Goal: Transaction & Acquisition: Purchase product/service

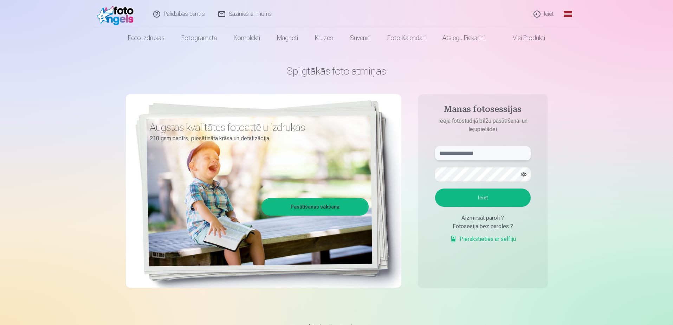
click at [487, 149] on input "text" at bounding box center [483, 153] width 96 height 14
type input "**********"
click at [524, 173] on button "button" at bounding box center [523, 174] width 13 height 13
click at [488, 200] on button "Ieiet" at bounding box center [483, 197] width 96 height 18
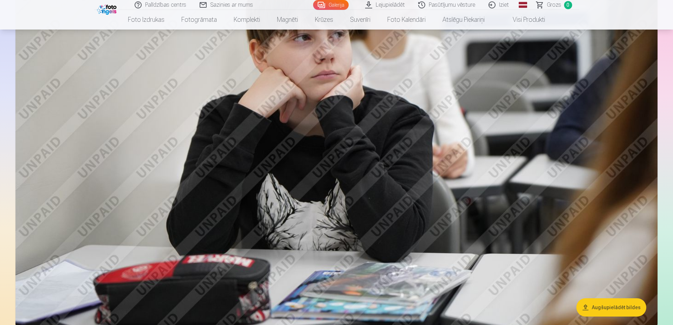
scroll to position [2495, 0]
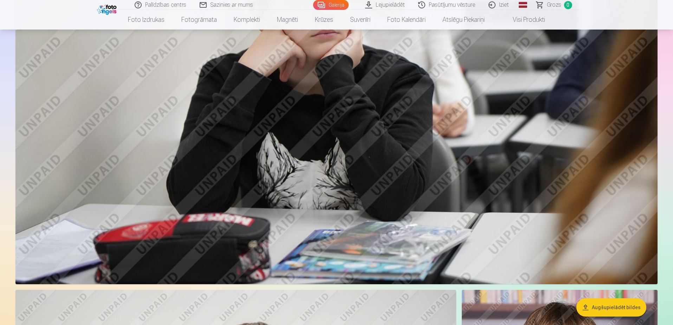
click at [606, 308] on button "Augšupielādēt bildes" at bounding box center [611, 307] width 70 height 18
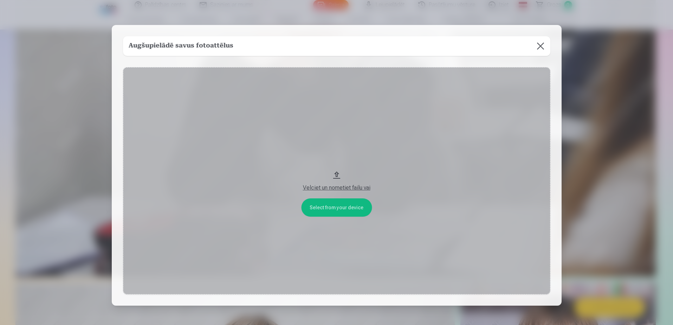
scroll to position [2501, 0]
click at [540, 47] on button at bounding box center [541, 46] width 20 height 20
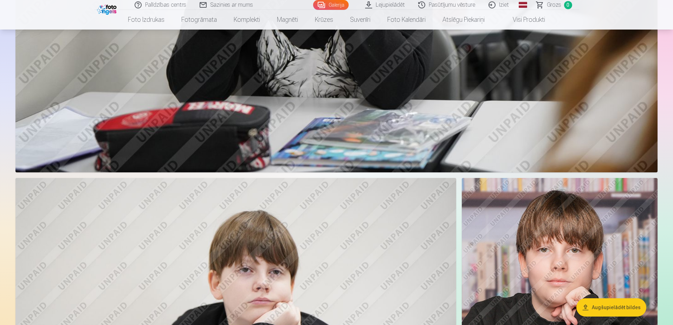
scroll to position [2747, 0]
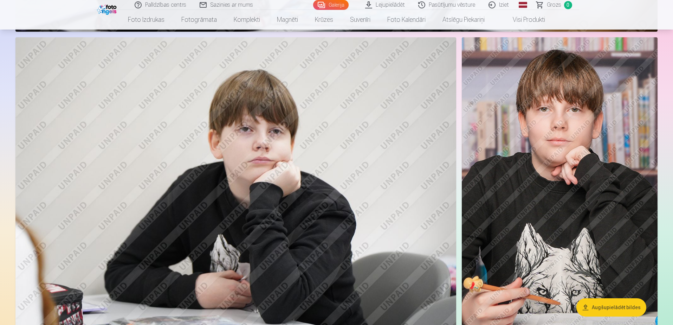
drag, startPoint x: 236, startPoint y: 155, endPoint x: 215, endPoint y: 155, distance: 20.7
click at [215, 155] on img at bounding box center [235, 184] width 441 height 294
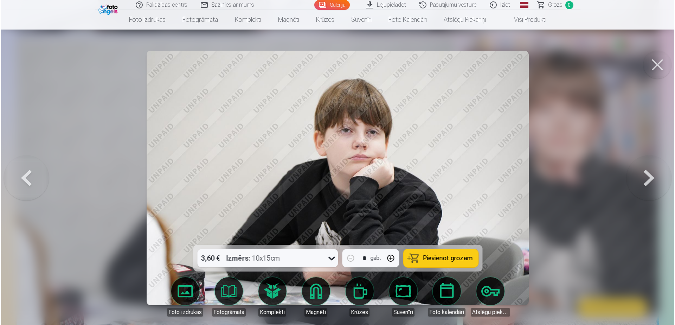
scroll to position [2753, 0]
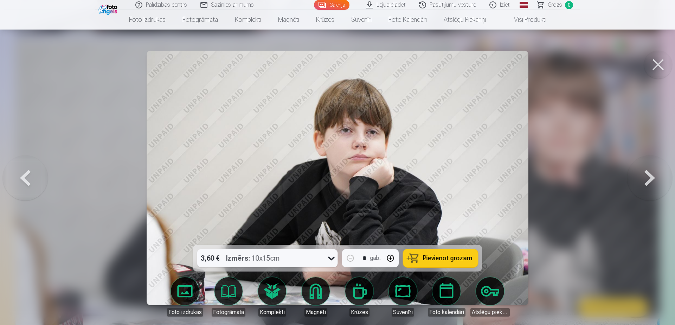
click at [655, 65] on button at bounding box center [658, 65] width 28 height 28
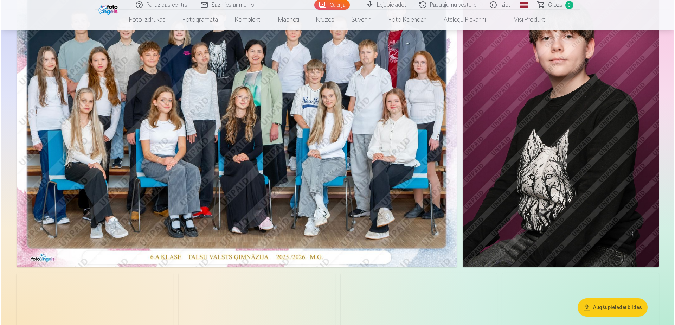
scroll to position [105, 0]
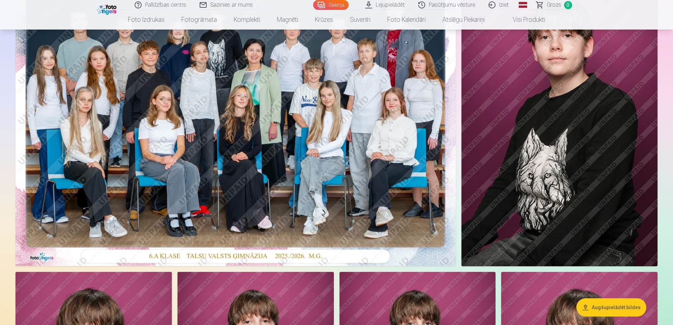
click at [132, 160] on img at bounding box center [235, 119] width 440 height 294
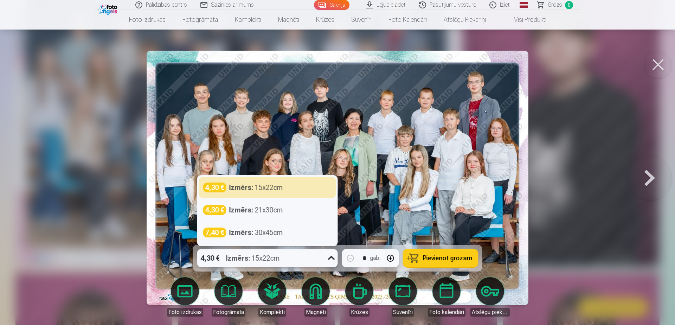
click at [330, 260] on icon at bounding box center [331, 257] width 11 height 11
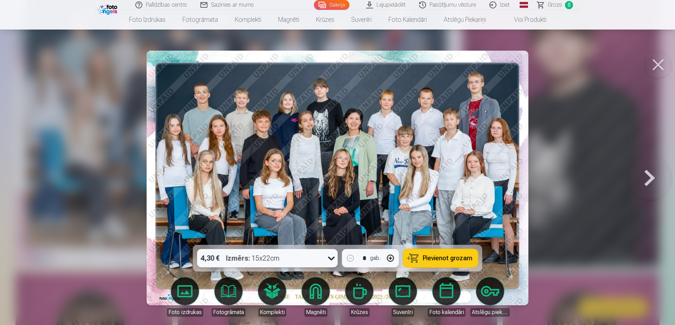
click at [330, 260] on icon at bounding box center [331, 257] width 11 height 11
click at [436, 258] on span "Pievienot grozam" at bounding box center [448, 258] width 50 height 6
click at [658, 174] on button at bounding box center [649, 177] width 45 height 119
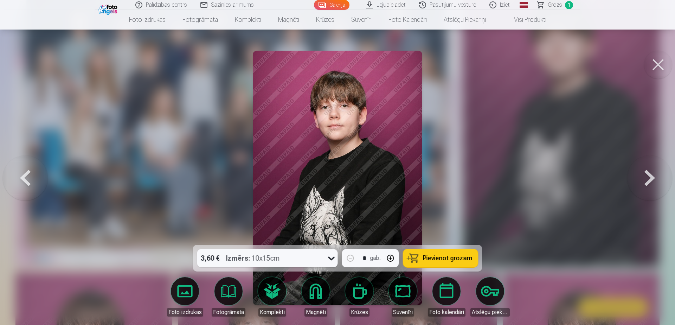
click at [652, 177] on button at bounding box center [649, 177] width 45 height 119
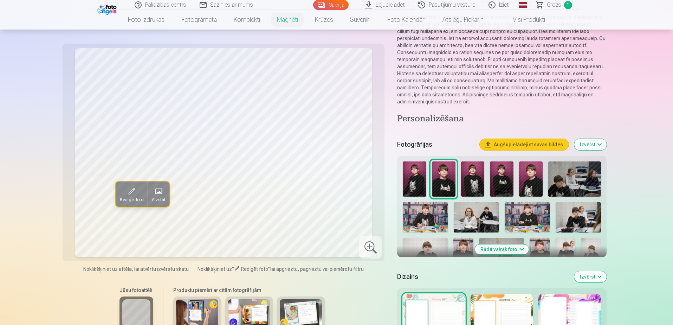
scroll to position [70, 0]
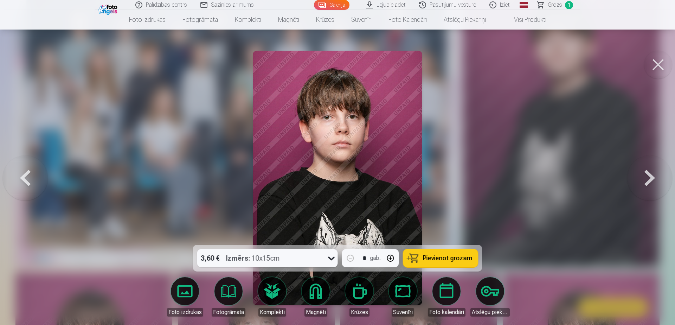
click at [326, 254] on div at bounding box center [331, 258] width 13 height 18
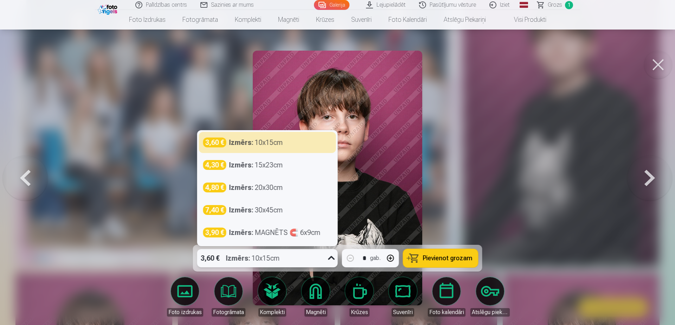
click at [326, 254] on div at bounding box center [331, 258] width 13 height 18
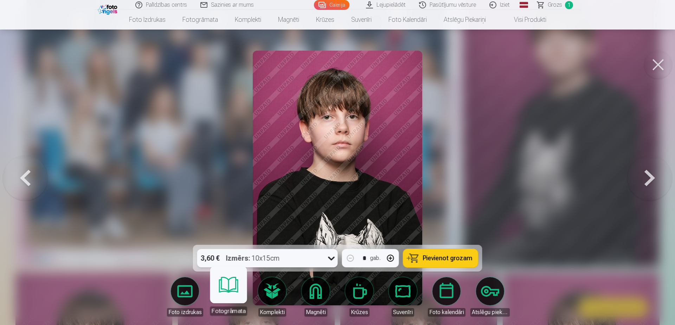
click at [228, 219] on body "Palīdzības centrs Sazinies ar mums Galerija Lejupielādēt Pasūtījumu vēsture Izi…" at bounding box center [337, 57] width 675 height 325
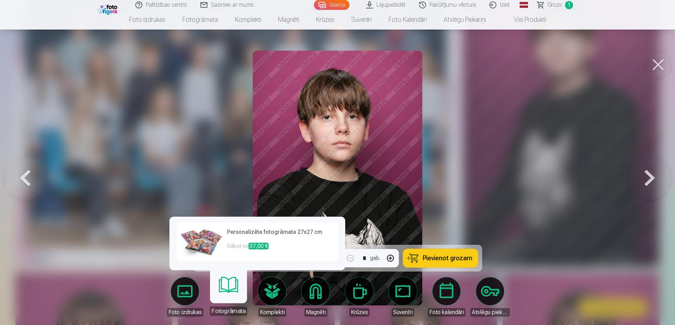
click at [228, 295] on link "Fotogrāmata" at bounding box center [228, 293] width 43 height 43
click at [231, 280] on link "Fotogrāmata" at bounding box center [228, 293] width 43 height 43
click at [253, 230] on h6 "Personalizēta fotogrāmata 27x27 cm" at bounding box center [280, 235] width 107 height 14
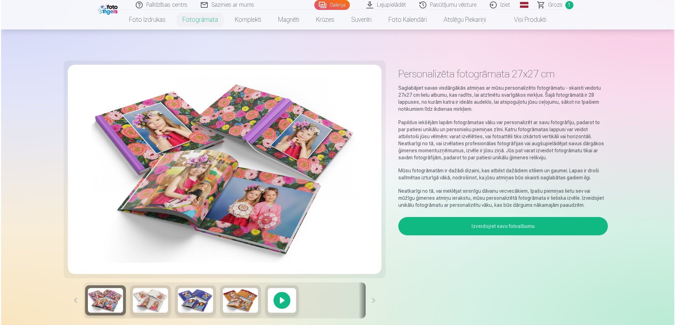
scroll to position [105, 0]
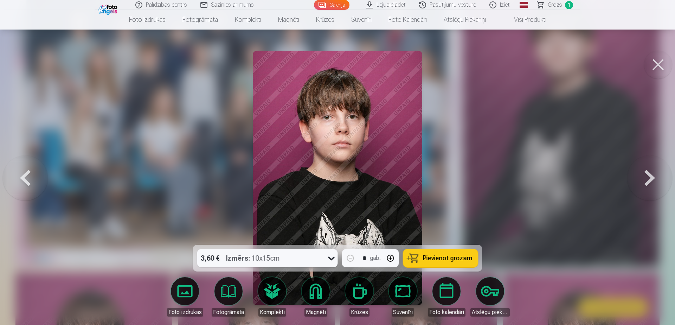
click at [323, 219] on body "Palīdzības centrs Sazinies ar mums Galerija Lejupielādēt Pasūtījumu vēsture Izi…" at bounding box center [337, 57] width 675 height 325
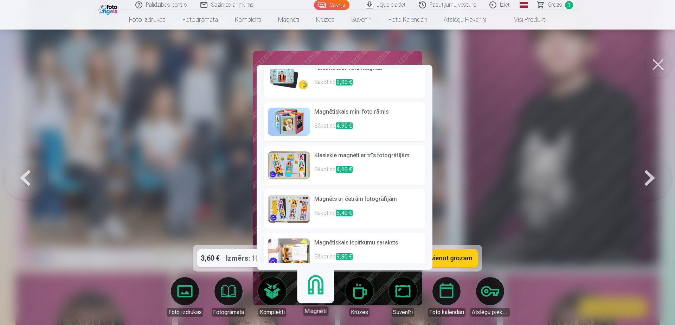
scroll to position [0, 0]
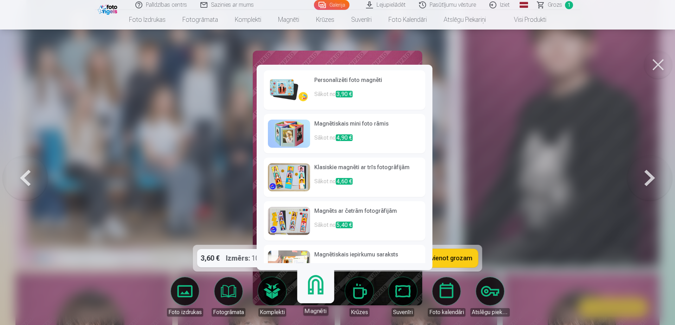
click at [363, 78] on h6 "Personalizēti foto magnēti" at bounding box center [367, 83] width 107 height 14
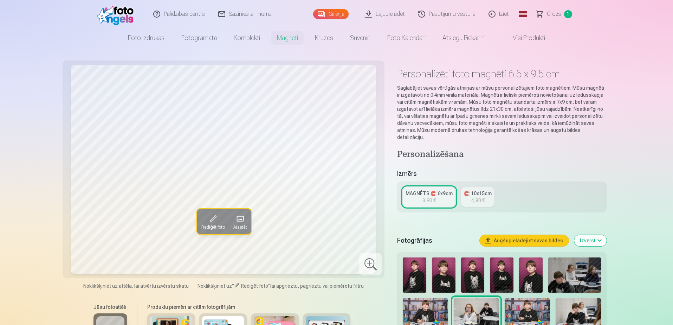
click at [442, 271] on img at bounding box center [444, 274] width 24 height 35
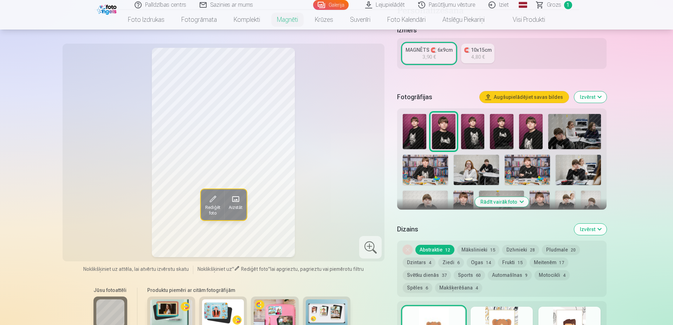
scroll to position [141, 0]
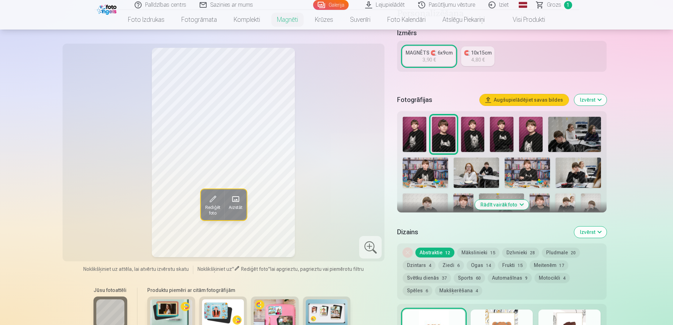
click at [474, 134] on img at bounding box center [473, 134] width 24 height 35
click at [503, 132] on img at bounding box center [502, 134] width 24 height 35
click at [445, 136] on img at bounding box center [444, 134] width 24 height 35
click at [503, 136] on img at bounding box center [502, 134] width 24 height 35
click at [440, 135] on img at bounding box center [444, 134] width 24 height 35
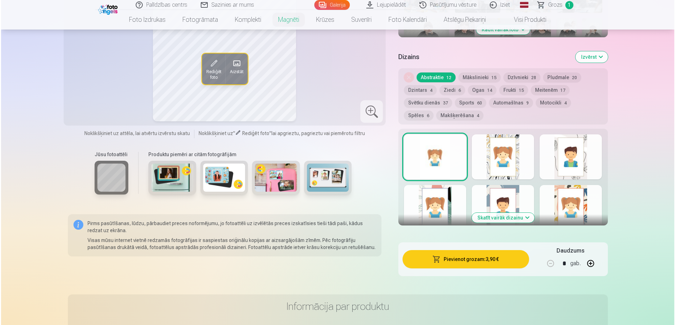
scroll to position [316, 0]
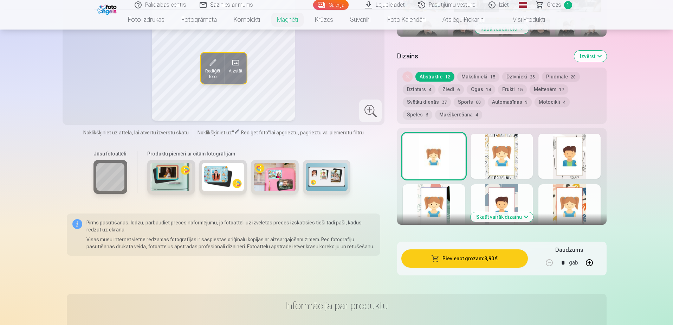
click at [488, 258] on button "Pievienot grozam : 3,90 €" at bounding box center [464, 258] width 126 height 18
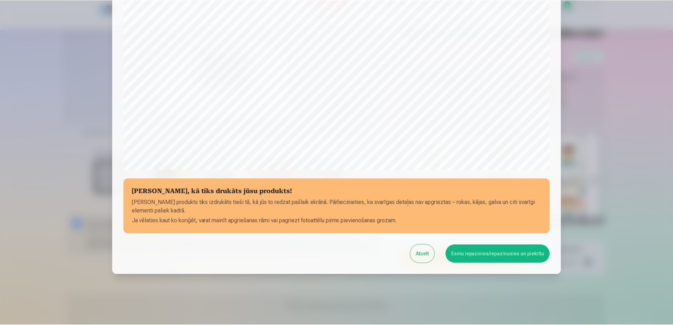
scroll to position [181, 0]
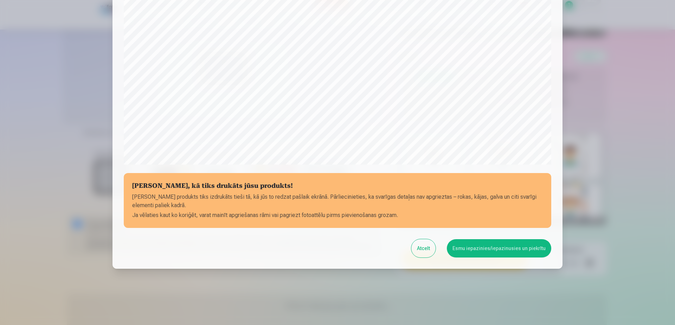
click at [514, 246] on button "Esmu iepazinies/iepazinusies un piekrītu" at bounding box center [499, 248] width 104 height 18
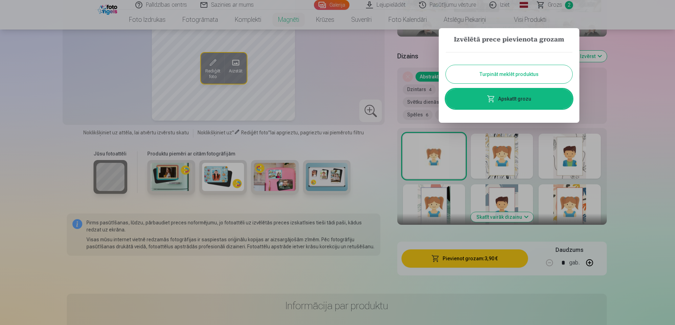
click at [506, 75] on button "Turpināt meklēt produktus" at bounding box center [508, 74] width 126 height 18
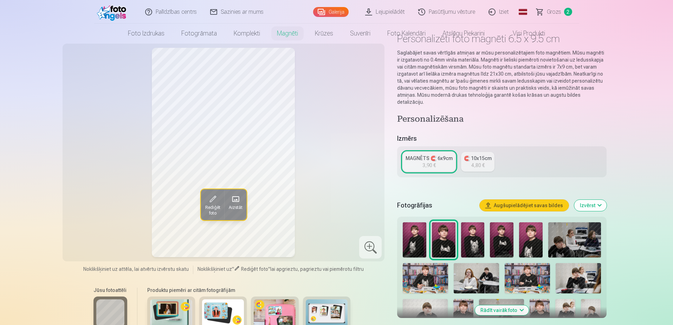
scroll to position [0, 0]
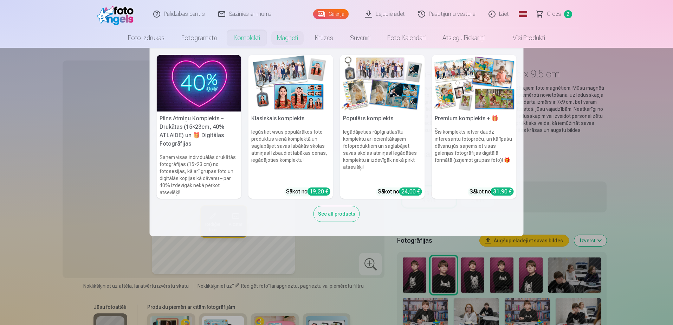
click at [248, 37] on link "Komplekti" at bounding box center [246, 38] width 43 height 20
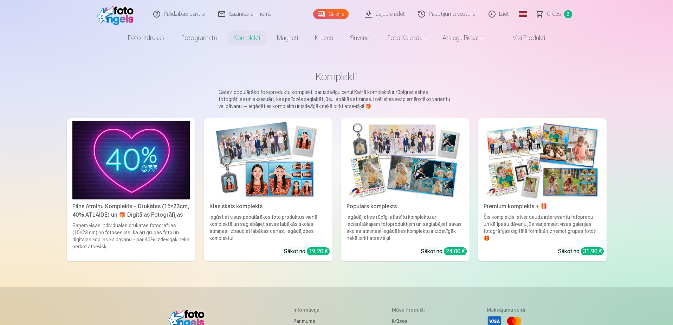
click at [269, 144] on img at bounding box center [267, 160] width 117 height 78
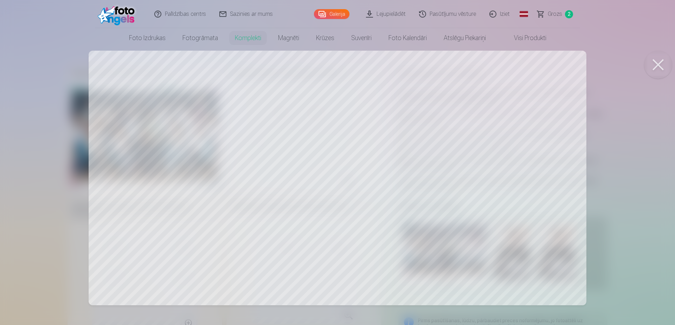
click at [209, 129] on div at bounding box center [337, 162] width 675 height 325
click at [661, 61] on button at bounding box center [658, 65] width 28 height 28
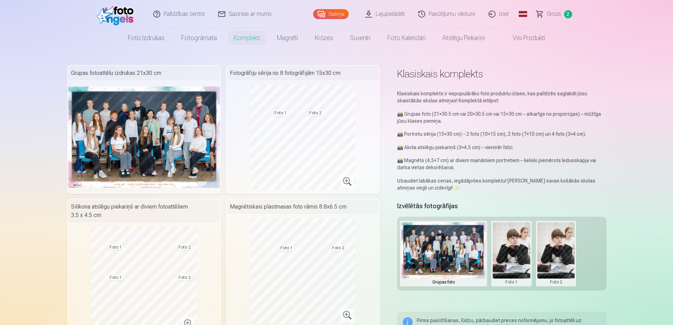
click at [516, 246] on button at bounding box center [512, 253] width 38 height 63
click at [507, 254] on button "Nomainiet foto" at bounding box center [511, 253] width 57 height 20
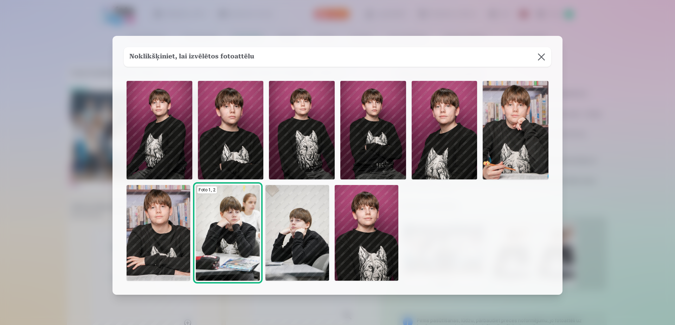
click at [373, 127] on img at bounding box center [373, 130] width 66 height 98
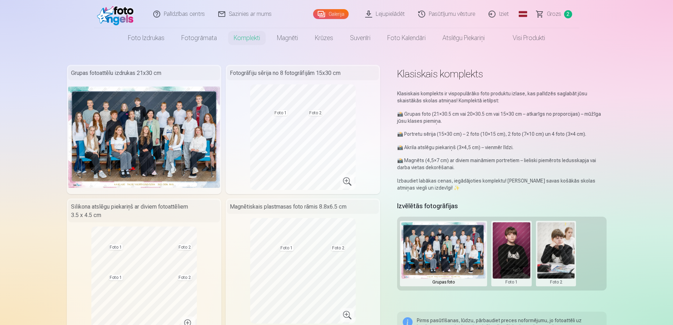
click at [553, 253] on button at bounding box center [556, 253] width 38 height 63
click at [553, 253] on button "Nomainiet foto" at bounding box center [555, 253] width 57 height 20
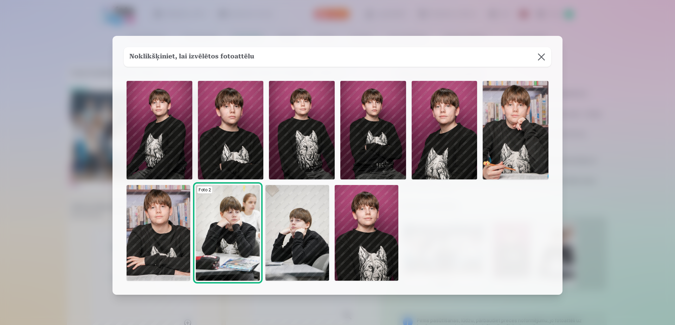
click at [319, 130] on img at bounding box center [302, 130] width 66 height 98
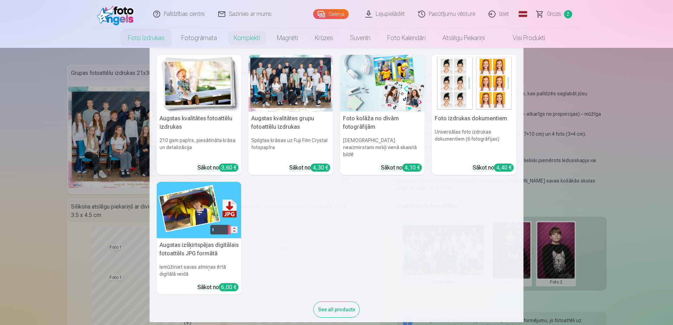
click at [135, 37] on link "Foto izdrukas" at bounding box center [145, 38] width 53 height 20
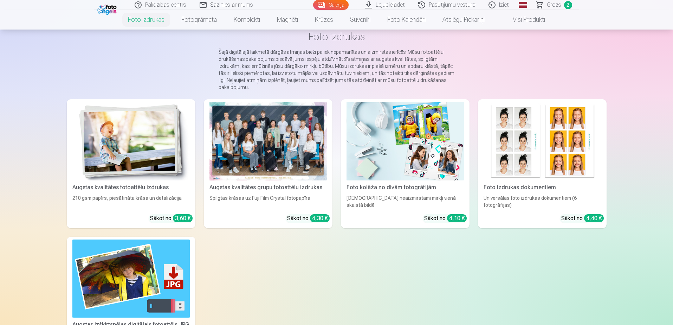
scroll to position [70, 0]
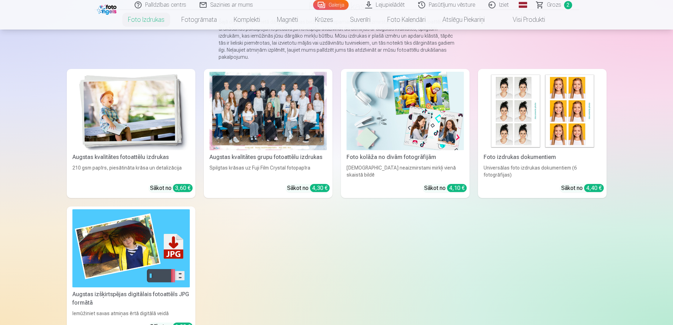
click at [278, 105] on div at bounding box center [267, 111] width 117 height 78
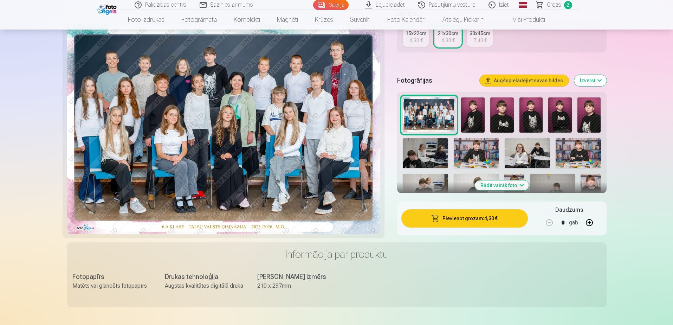
scroll to position [176, 0]
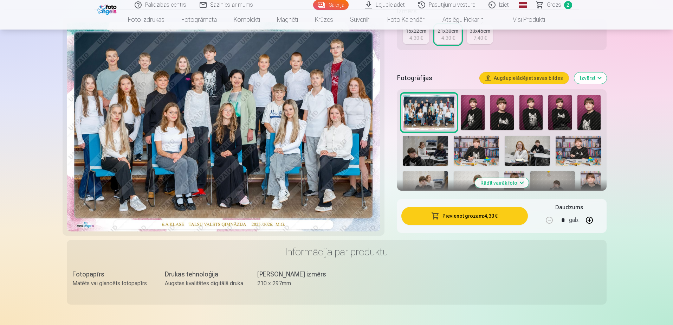
click at [477, 116] on img at bounding box center [473, 112] width 24 height 35
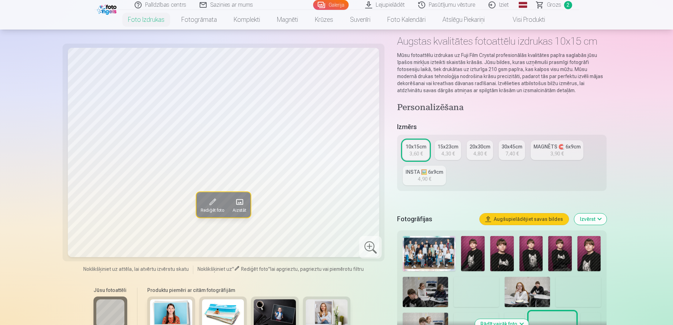
scroll to position [70, 0]
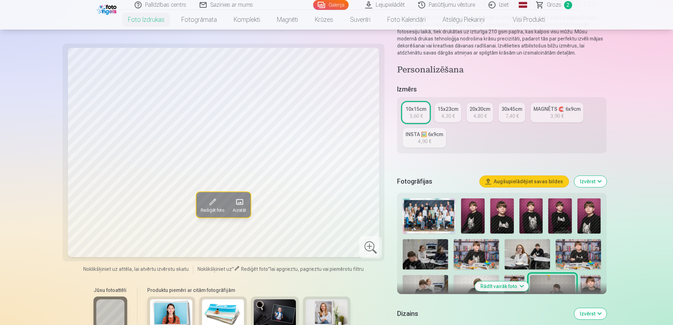
click at [563, 213] on img at bounding box center [560, 215] width 24 height 35
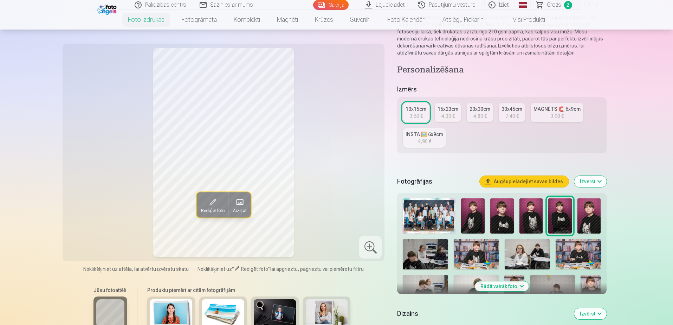
click at [500, 213] on img at bounding box center [502, 215] width 24 height 35
click at [562, 215] on img at bounding box center [560, 215] width 24 height 35
click at [471, 218] on img at bounding box center [473, 215] width 24 height 35
click at [515, 178] on button "Augšupielādējiet savas bildes" at bounding box center [524, 181] width 89 height 11
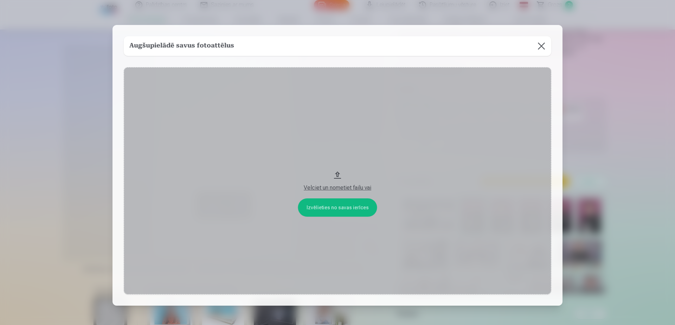
click at [352, 186] on div "Velciet un nometiet failu vai" at bounding box center [337, 187] width 413 height 8
click at [331, 202] on button "Velciet un nometiet failu vai" at bounding box center [337, 180] width 427 height 227
click at [538, 46] on button at bounding box center [541, 46] width 20 height 20
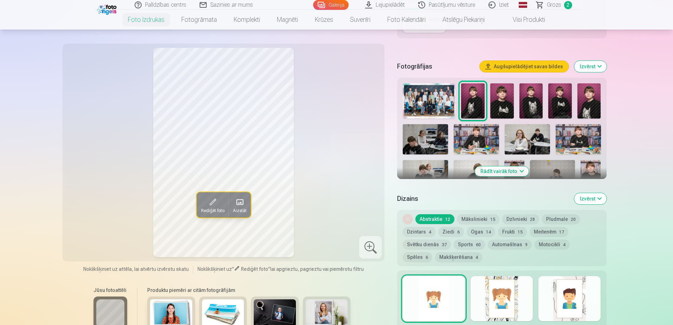
scroll to position [176, 0]
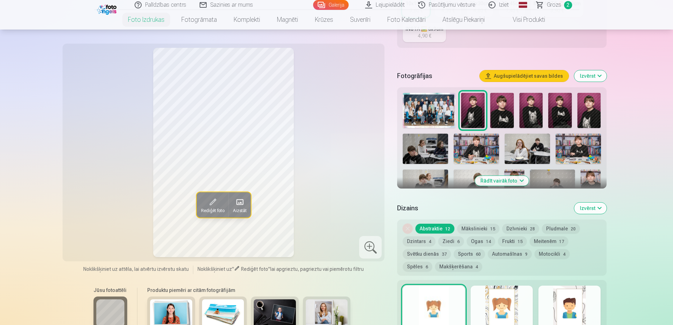
click at [497, 182] on button "Rādīt vairāk foto" at bounding box center [502, 181] width 54 height 10
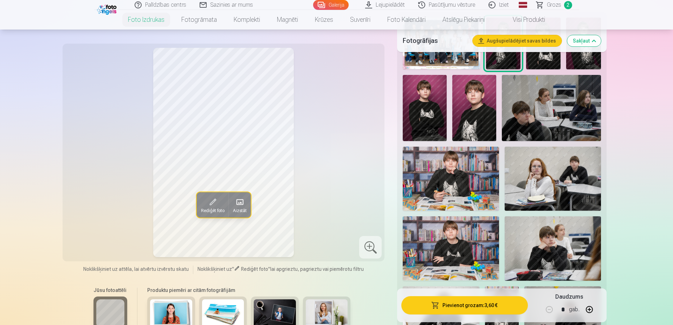
scroll to position [281, 0]
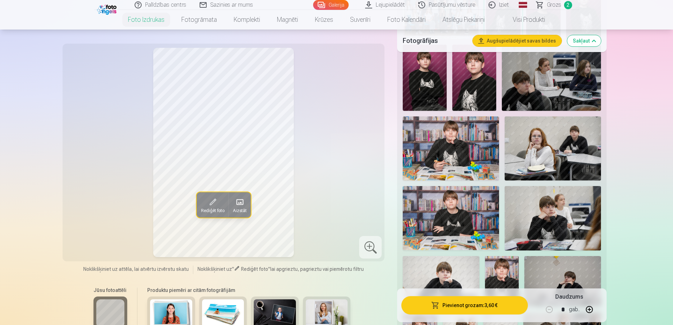
click at [453, 172] on img at bounding box center [451, 148] width 96 height 64
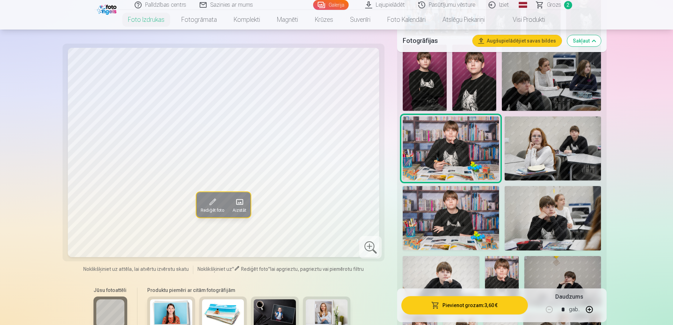
click at [442, 222] on img at bounding box center [451, 218] width 96 height 64
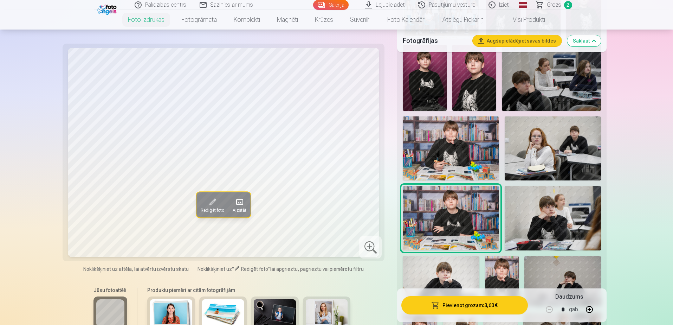
click at [554, 6] on span "Grozs" at bounding box center [554, 5] width 14 height 8
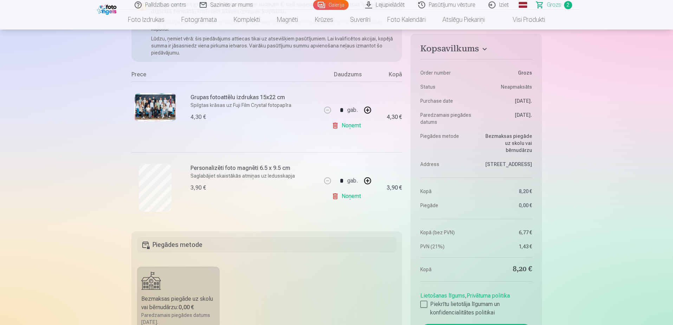
scroll to position [35, 0]
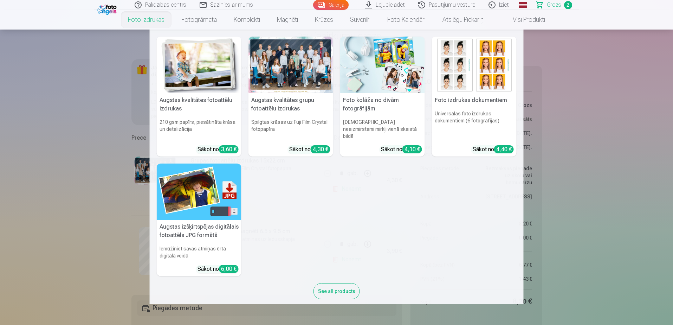
click at [147, 16] on link "Foto izdrukas" at bounding box center [145, 20] width 53 height 20
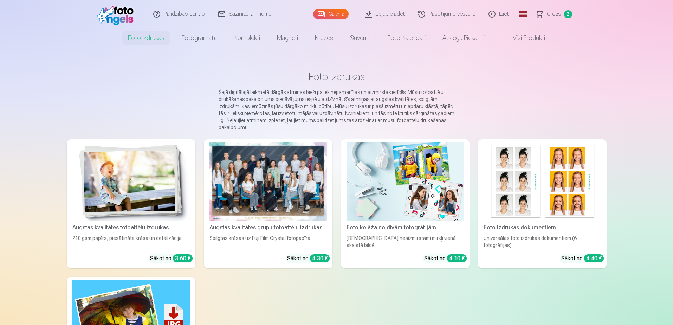
click at [261, 178] on div at bounding box center [267, 181] width 117 height 78
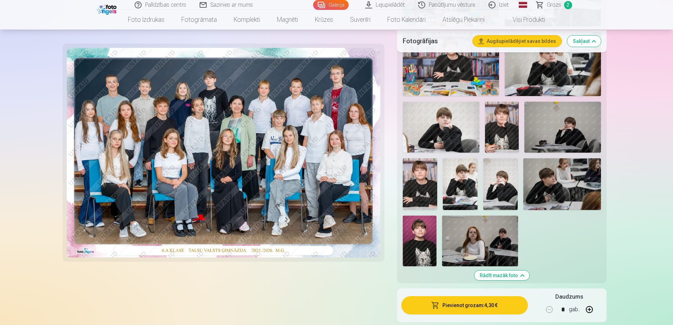
scroll to position [457, 0]
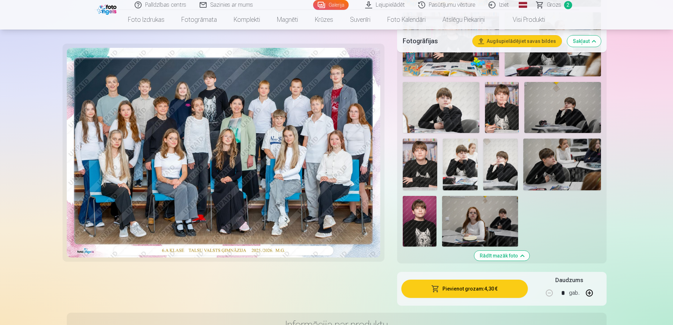
click at [563, 170] on img at bounding box center [562, 164] width 78 height 52
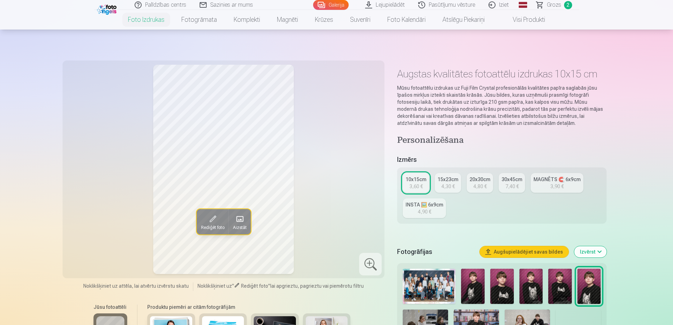
scroll to position [105, 0]
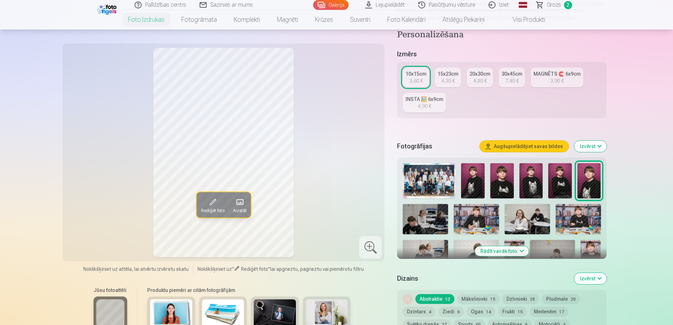
click at [501, 177] on img at bounding box center [502, 180] width 24 height 35
click at [590, 185] on img at bounding box center [589, 180] width 24 height 35
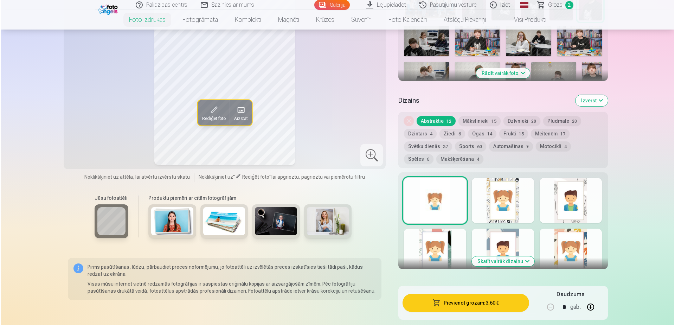
scroll to position [316, 0]
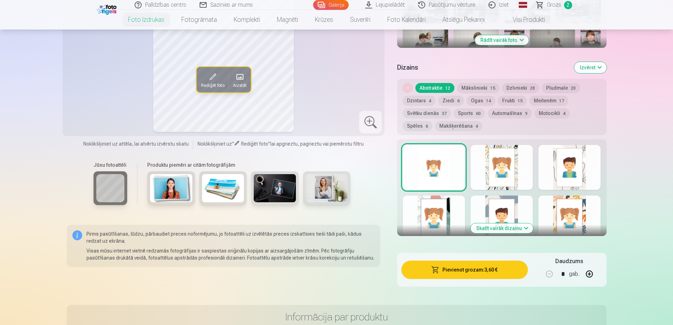
click at [477, 274] on button "Pievienot grozam : 3,60 €" at bounding box center [464, 269] width 126 height 18
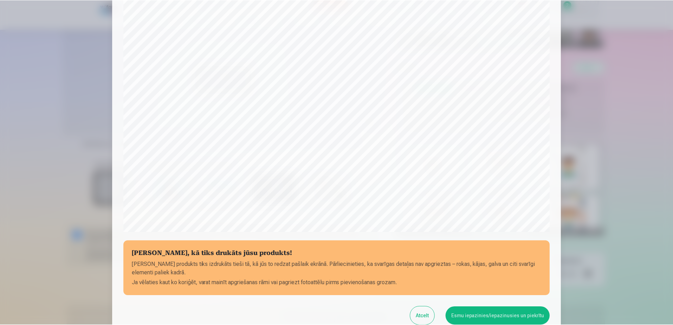
scroll to position [141, 0]
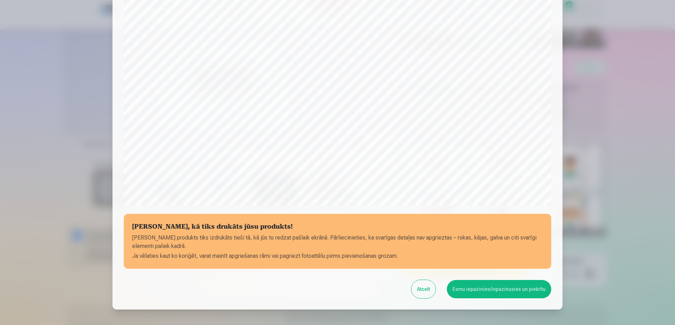
click at [651, 170] on div at bounding box center [337, 162] width 675 height 325
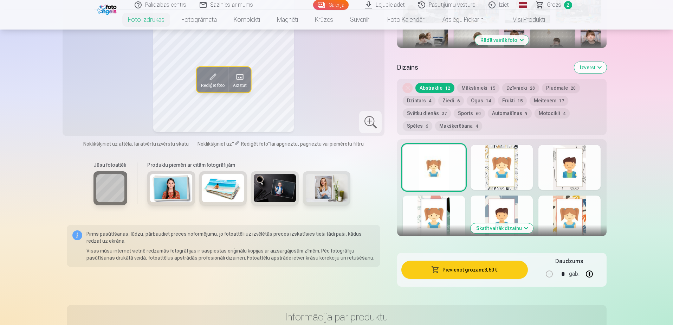
click at [208, 84] on span "Rediģēt foto" at bounding box center [213, 85] width 24 height 6
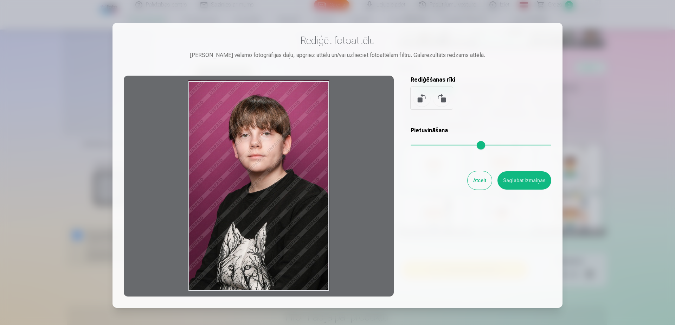
drag, startPoint x: 266, startPoint y: 164, endPoint x: 261, endPoint y: 151, distance: 13.4
click at [261, 151] on div at bounding box center [259, 186] width 270 height 221
drag, startPoint x: 281, startPoint y: 128, endPoint x: 275, endPoint y: 130, distance: 5.8
click at [281, 128] on div at bounding box center [259, 186] width 270 height 221
click at [313, 102] on div at bounding box center [259, 186] width 270 height 221
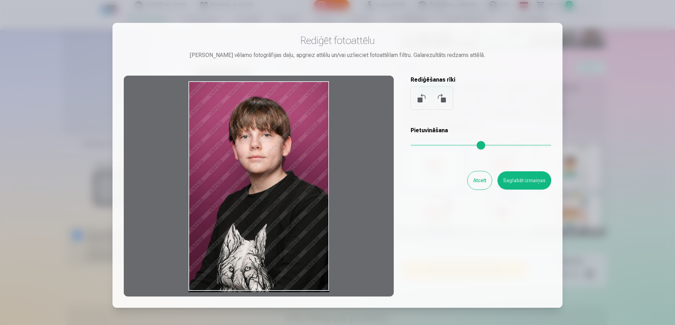
drag, startPoint x: 249, startPoint y: 163, endPoint x: 256, endPoint y: 186, distance: 24.2
click at [258, 189] on div at bounding box center [259, 186] width 270 height 221
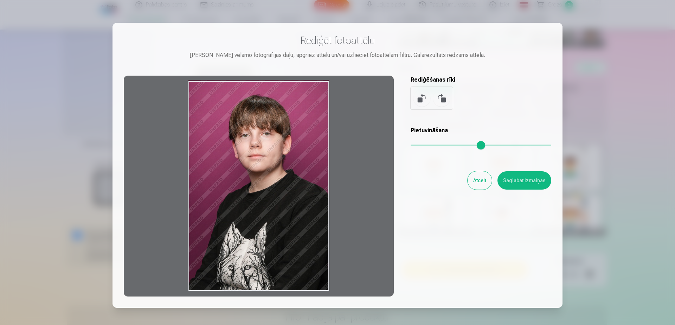
drag, startPoint x: 260, startPoint y: 180, endPoint x: 252, endPoint y: 133, distance: 47.4
click at [252, 133] on div at bounding box center [259, 186] width 270 height 221
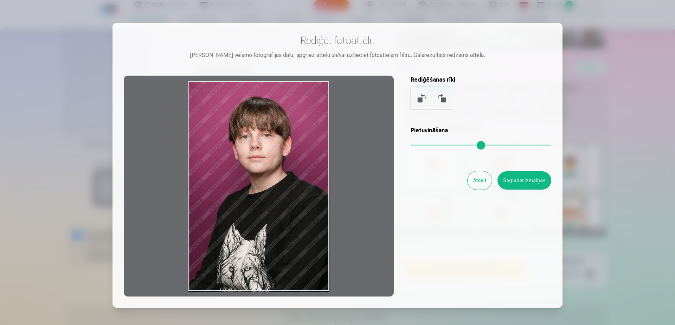
drag, startPoint x: 234, startPoint y: 150, endPoint x: 266, endPoint y: 152, distance: 31.7
click at [180, 160] on div at bounding box center [259, 186] width 270 height 221
click at [476, 178] on button "Atcelt" at bounding box center [479, 180] width 24 height 18
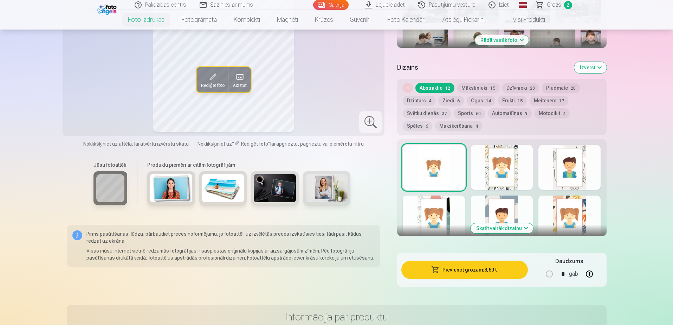
click at [216, 75] on span at bounding box center [212, 76] width 11 height 11
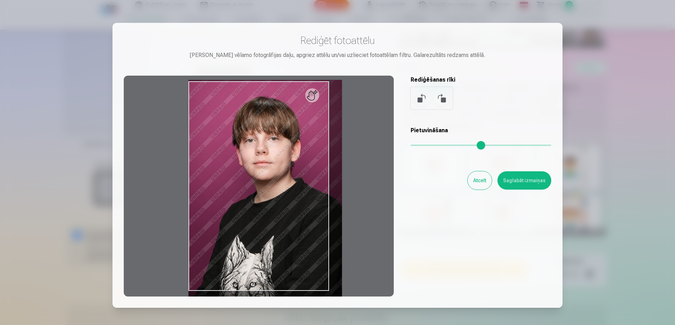
click at [439, 144] on input "range" at bounding box center [480, 144] width 141 height 1
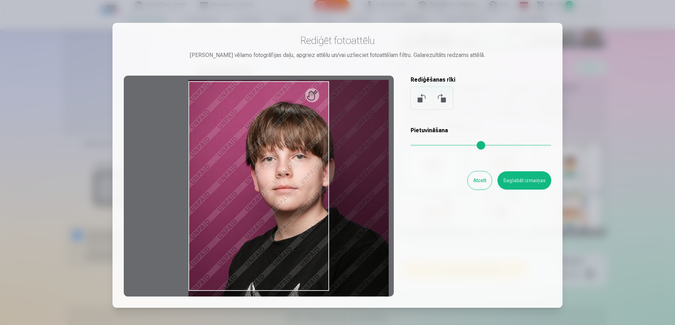
drag, startPoint x: 438, startPoint y: 146, endPoint x: 529, endPoint y: 145, distance: 91.0
type input "****"
click at [529, 145] on input "range" at bounding box center [480, 144] width 141 height 1
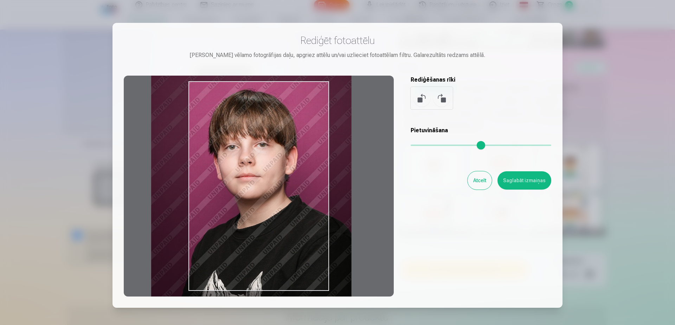
drag, startPoint x: 295, startPoint y: 204, endPoint x: 258, endPoint y: 193, distance: 39.1
click at [258, 193] on div at bounding box center [259, 186] width 270 height 221
click at [477, 182] on button "Atcelt" at bounding box center [479, 180] width 24 height 18
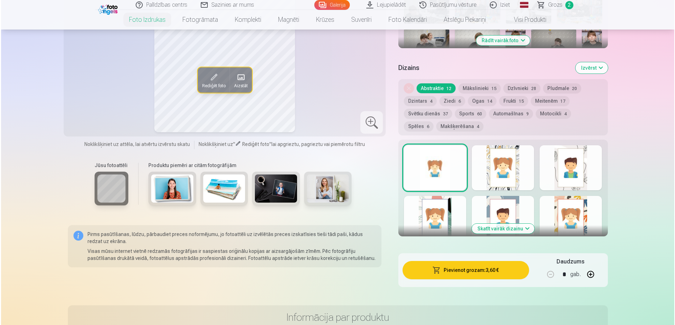
scroll to position [316, 0]
click at [461, 269] on button "Pievienot grozam : 3,60 €" at bounding box center [464, 269] width 126 height 18
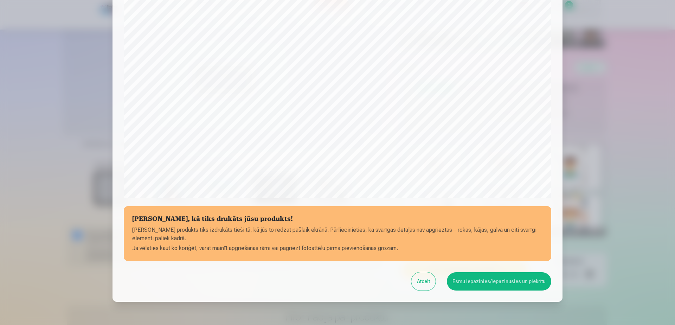
scroll to position [181, 0]
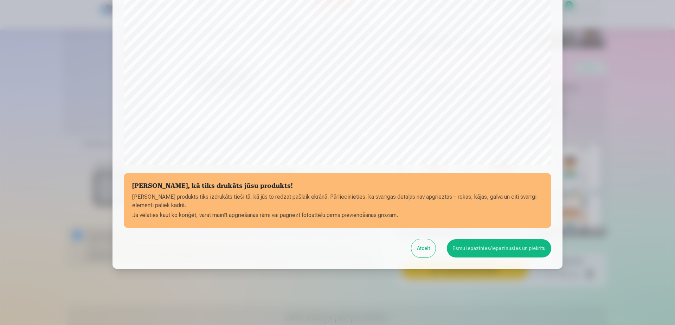
click at [481, 254] on button "Esmu iepazinies/iepazinusies un piekrītu" at bounding box center [499, 248] width 104 height 18
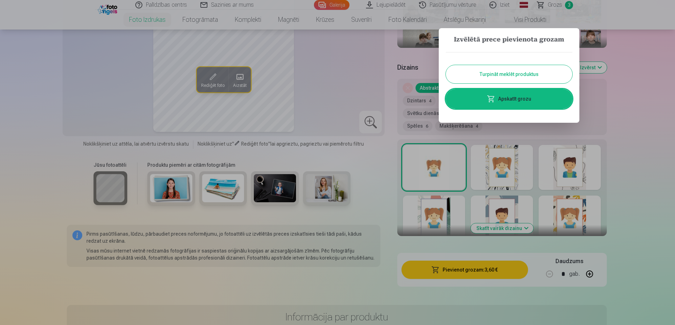
click at [514, 98] on link "Apskatīt grozu" at bounding box center [508, 99] width 126 height 20
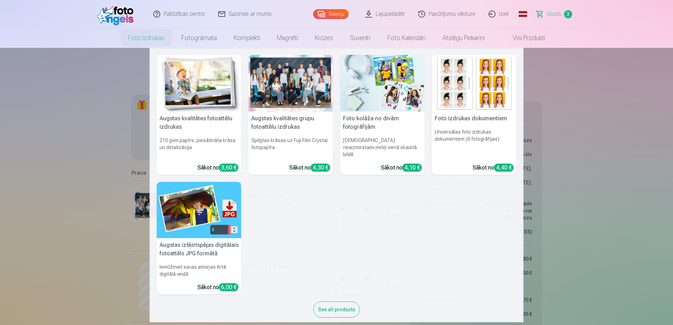
click at [152, 37] on link "Foto izdrukas" at bounding box center [145, 38] width 53 height 20
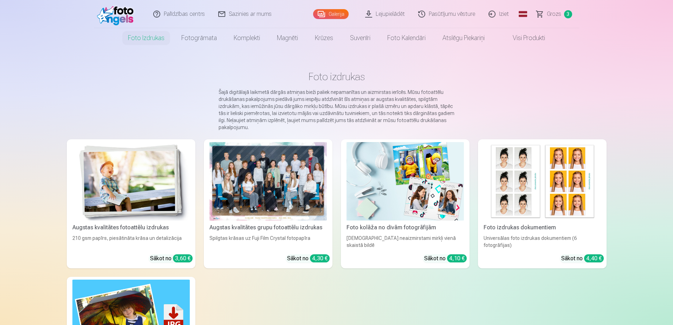
click at [226, 170] on div at bounding box center [267, 181] width 117 height 78
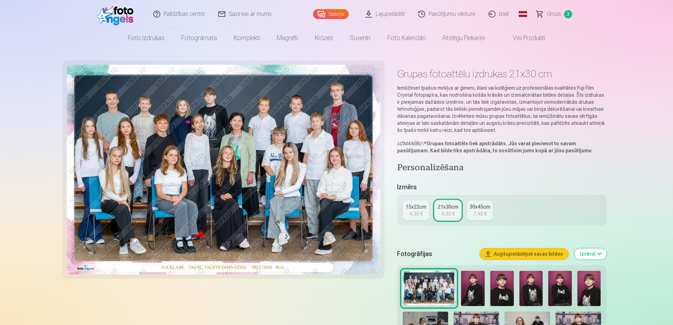
click at [551, 10] on span "Grozs" at bounding box center [554, 14] width 14 height 8
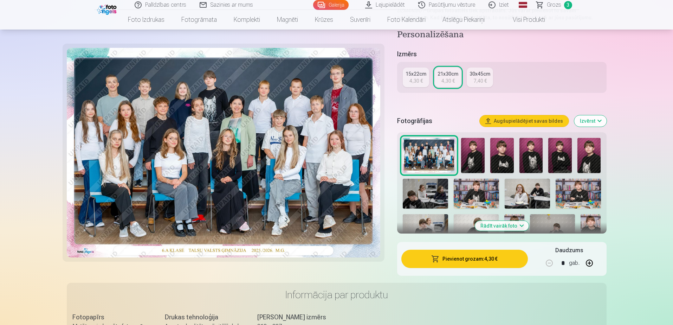
scroll to position [141, 0]
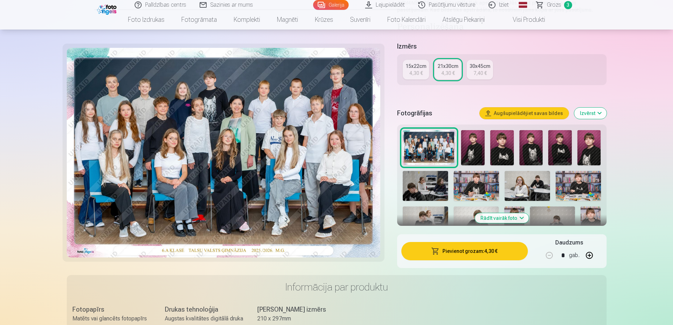
click at [489, 213] on button "Rādīt vairāk foto" at bounding box center [502, 218] width 54 height 10
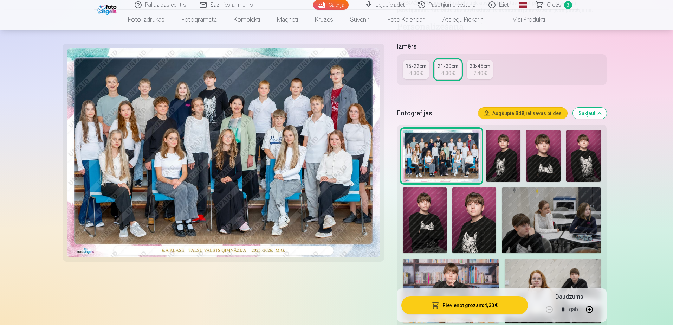
click at [561, 232] on img at bounding box center [551, 220] width 99 height 66
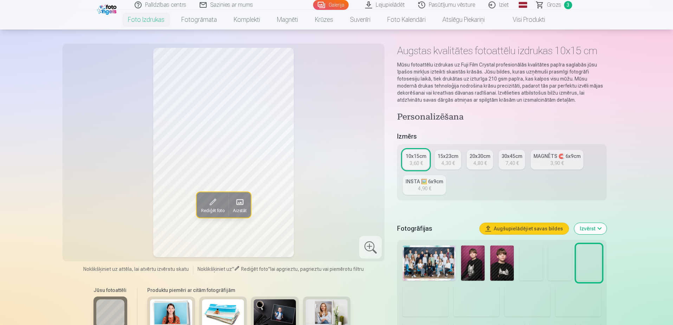
scroll to position [141, 0]
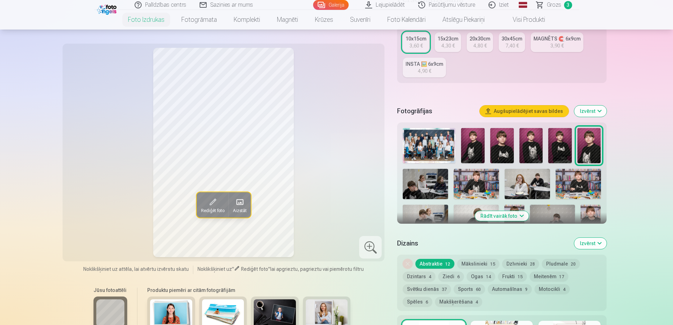
click at [494, 215] on button "Rādīt vairāk foto" at bounding box center [502, 216] width 54 height 10
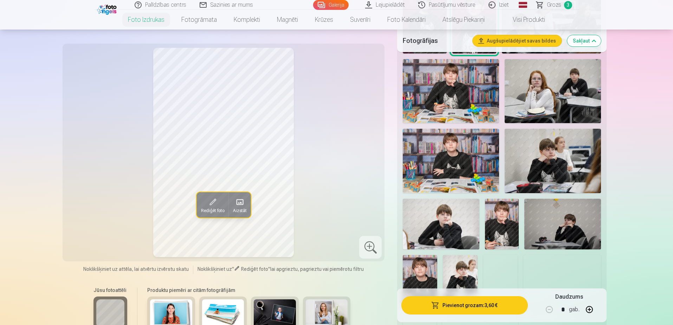
scroll to position [351, 0]
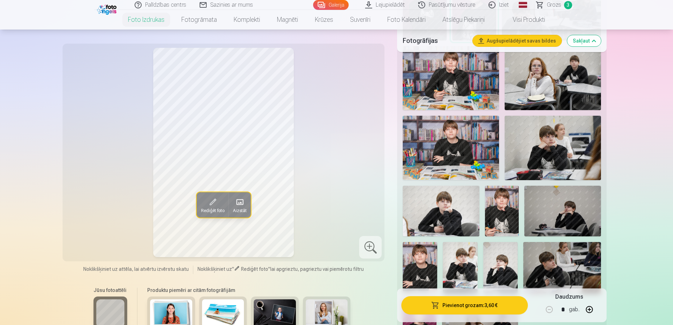
click at [450, 262] on img at bounding box center [460, 268] width 34 height 52
click at [415, 183] on div at bounding box center [501, 133] width 203 height 438
click at [430, 207] on img at bounding box center [441, 211] width 76 height 51
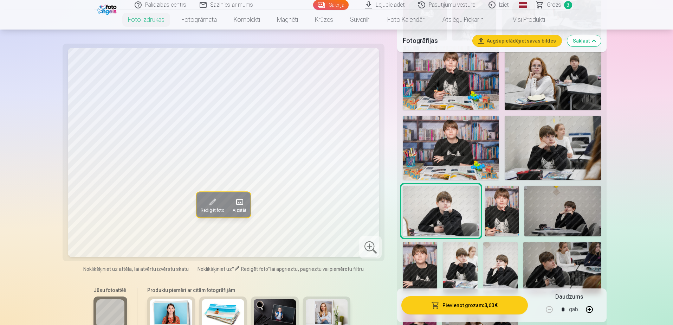
click at [503, 210] on img at bounding box center [502, 211] width 34 height 51
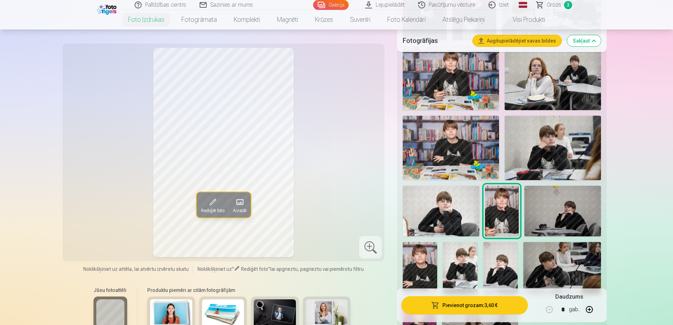
click at [591, 223] on img at bounding box center [562, 211] width 76 height 51
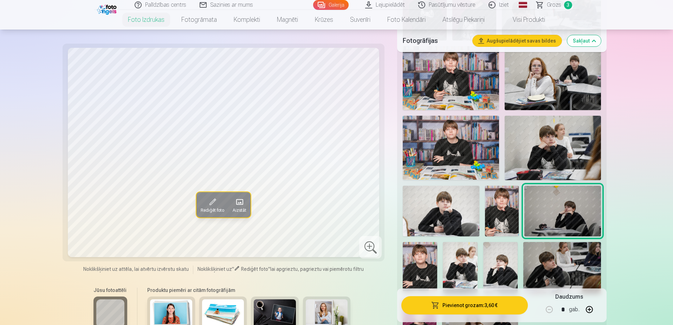
click at [422, 269] on img at bounding box center [420, 268] width 34 height 52
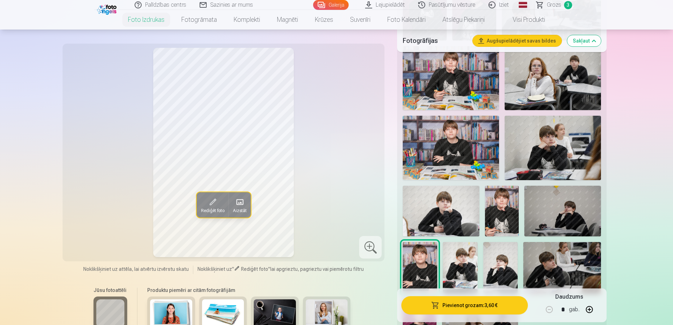
click at [456, 263] on img at bounding box center [460, 268] width 34 height 52
click at [503, 265] on img at bounding box center [500, 268] width 34 height 52
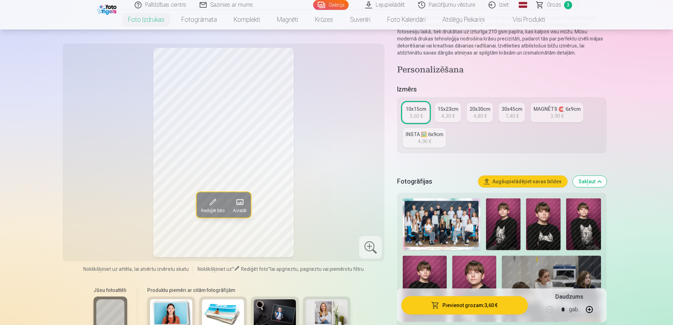
scroll to position [0, 0]
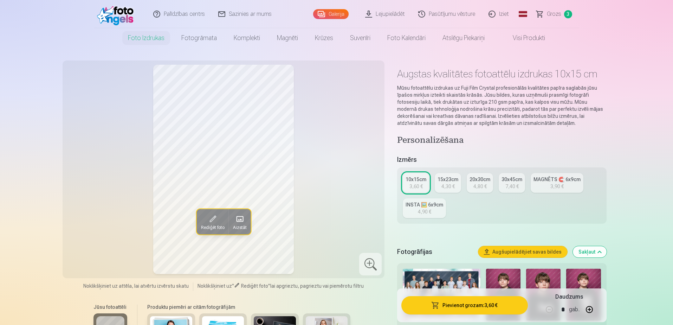
click at [330, 14] on link "Galerija" at bounding box center [330, 14] width 35 height 10
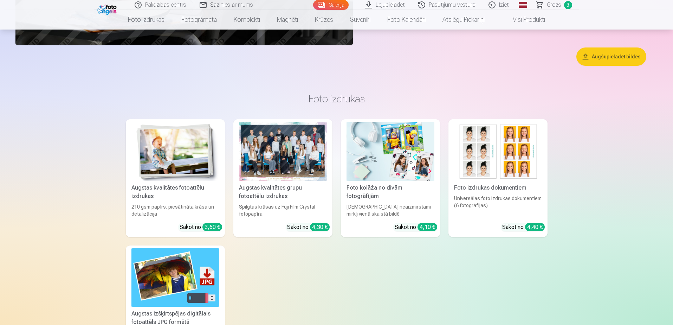
scroll to position [4321, 0]
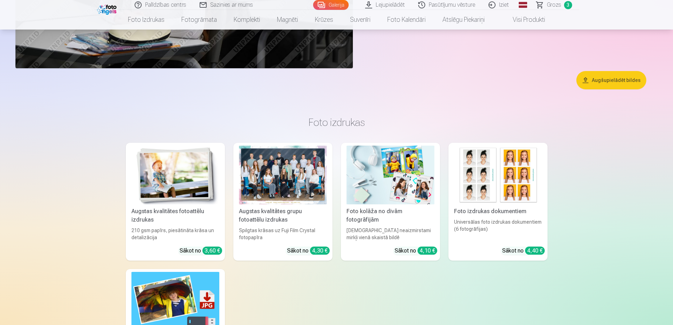
click at [498, 5] on link "Iziet" at bounding box center [499, 5] width 34 height 10
